Goal: Information Seeking & Learning: Learn about a topic

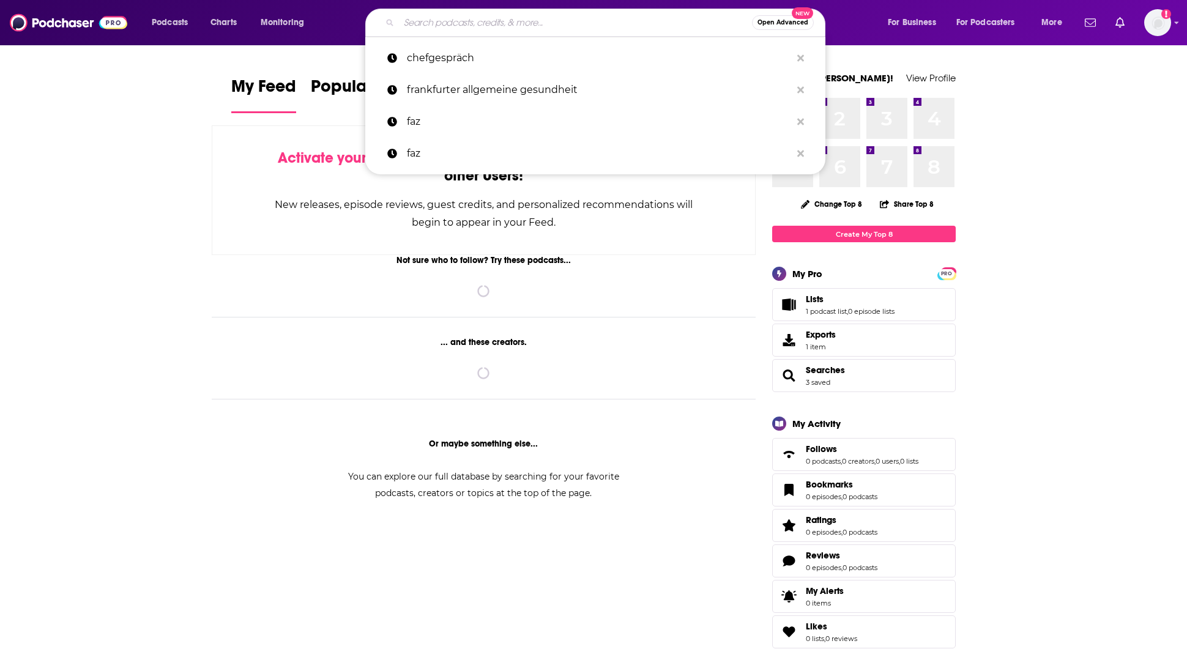
click at [494, 20] on input "Search podcasts, credits, & more..." at bounding box center [575, 23] width 353 height 20
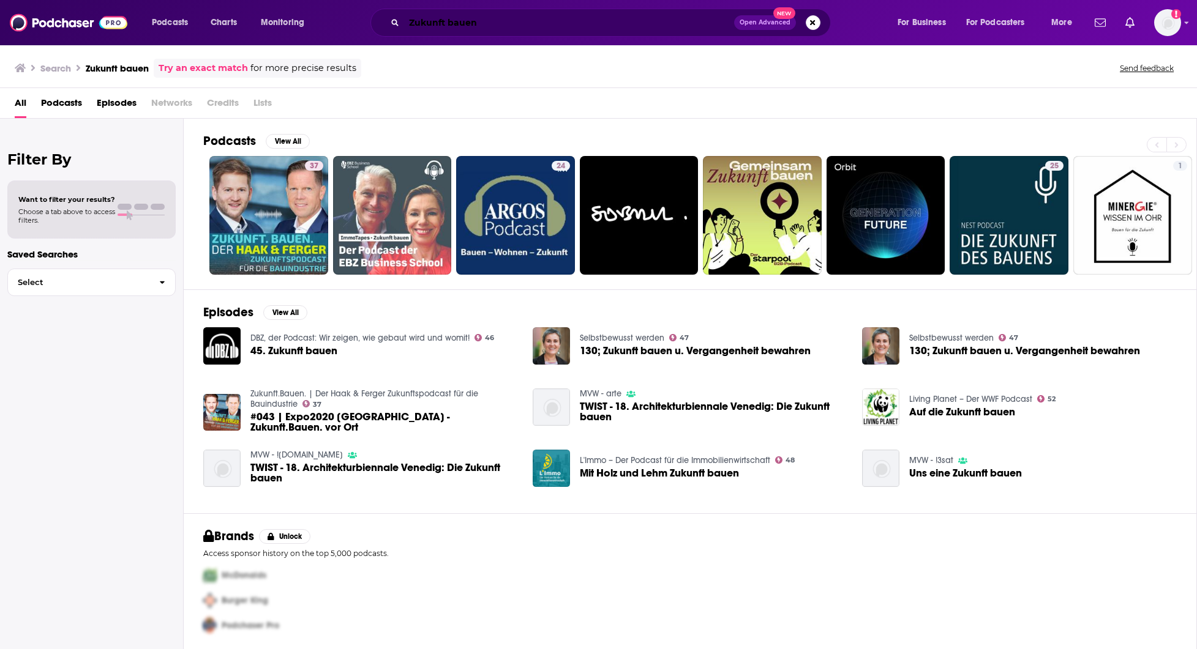
click at [414, 21] on input "Zukunft bauen" at bounding box center [569, 23] width 330 height 20
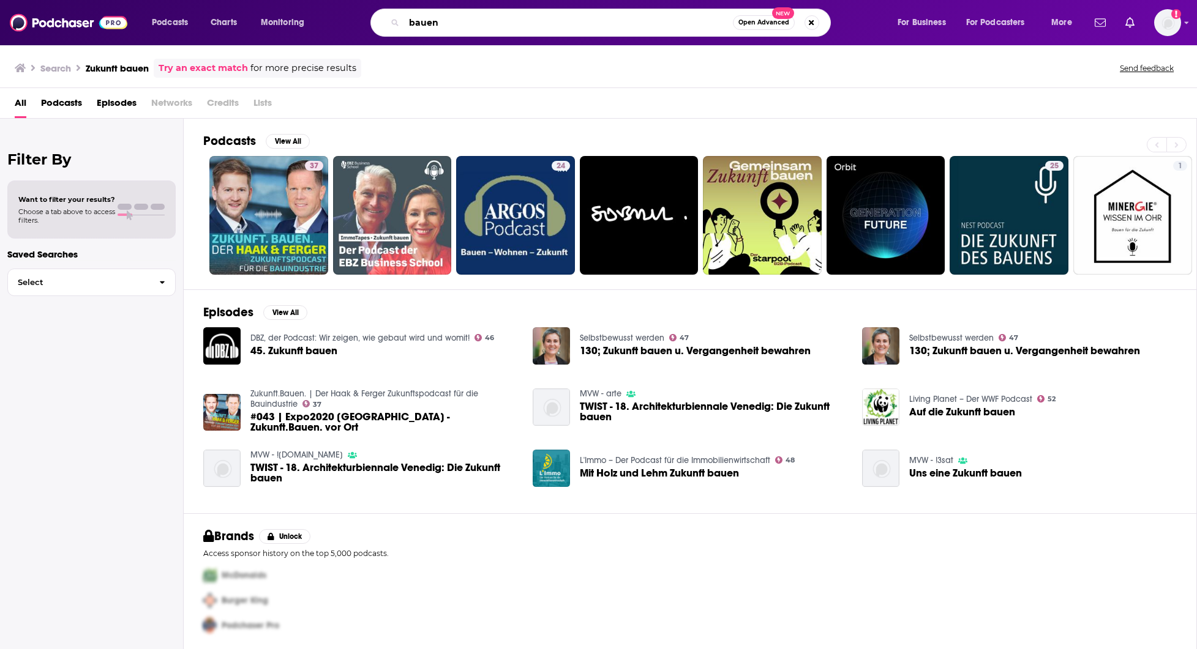
type input "bauen"
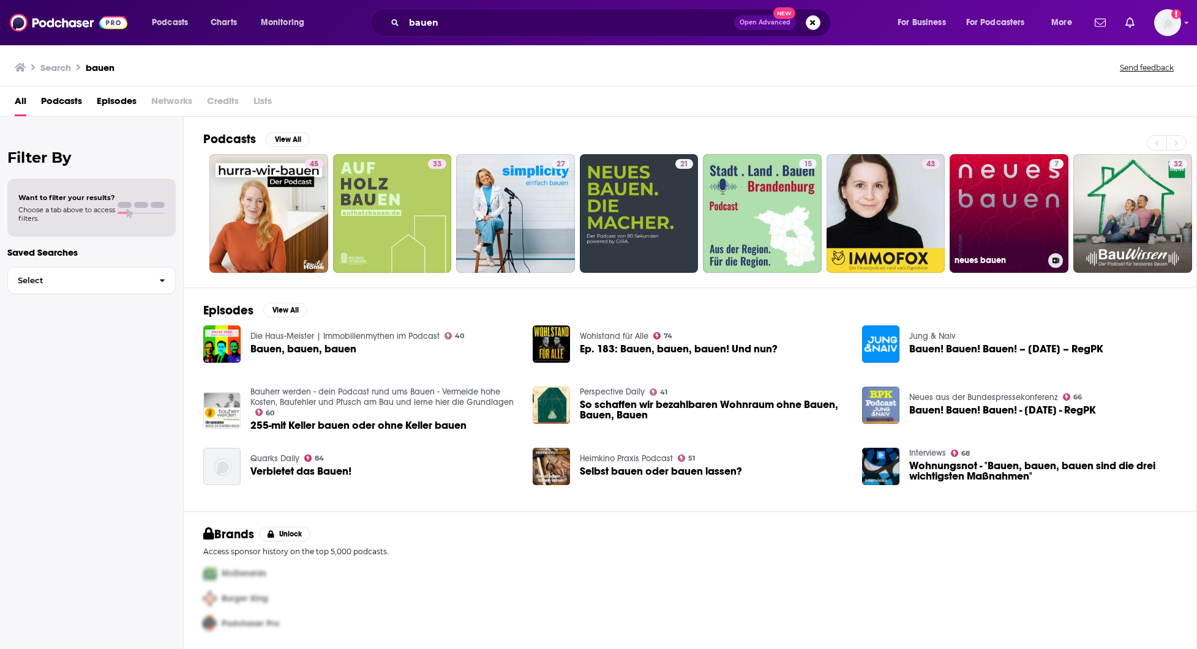
click at [1022, 211] on link "7 neues bauen" at bounding box center [1008, 213] width 119 height 119
